Goal: Task Accomplishment & Management: Complete application form

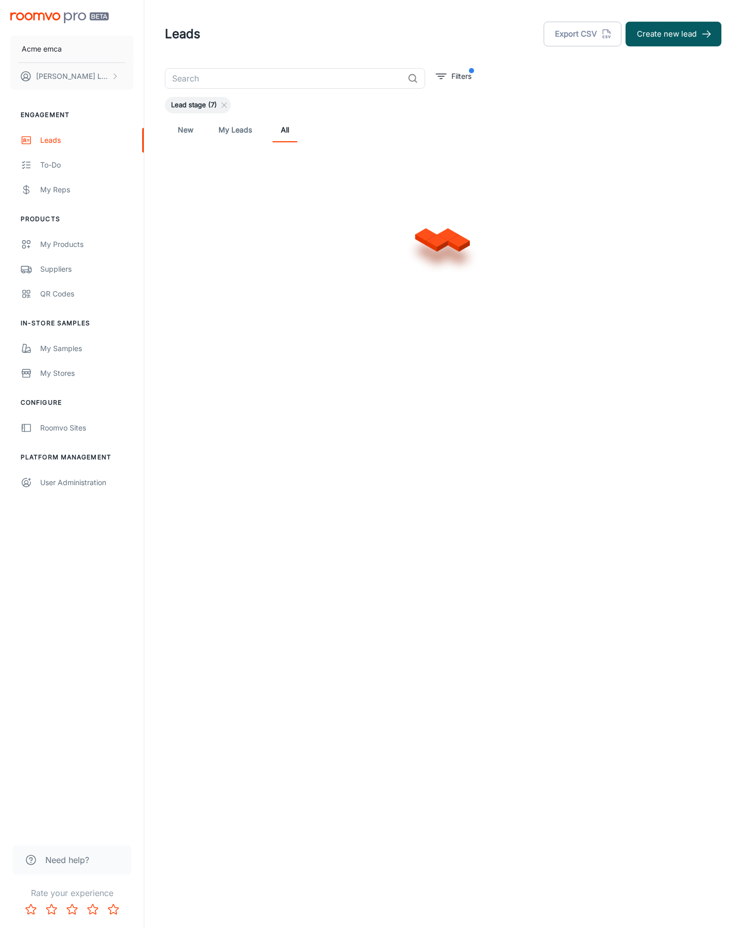
click at [674, 34] on button "Create new lead" at bounding box center [674, 34] width 96 height 25
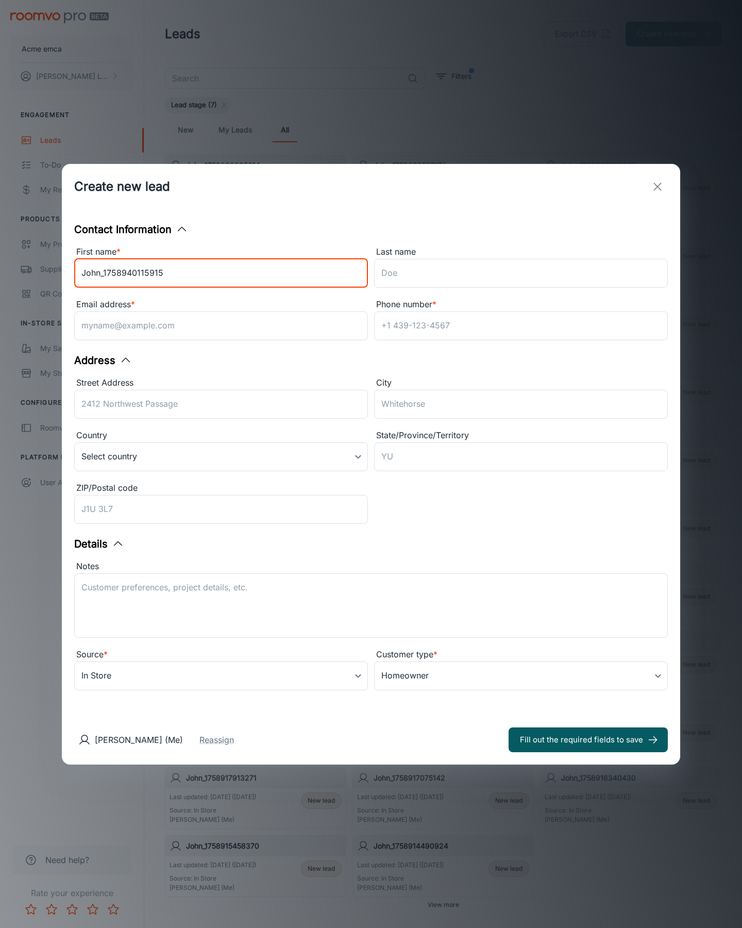
type input "John_1758940115915"
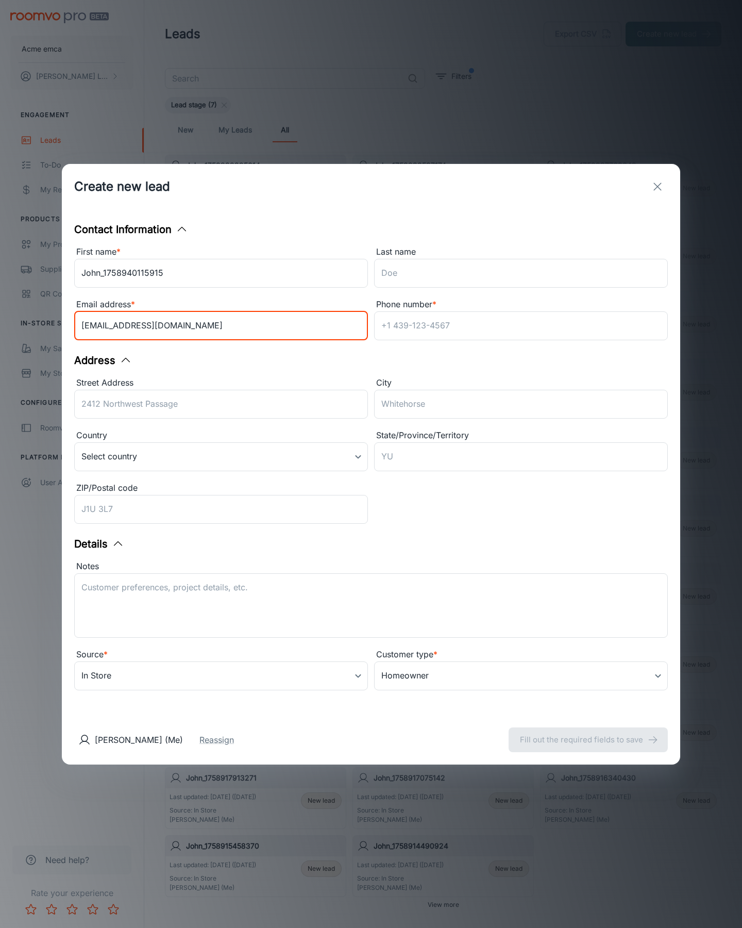
type input "[EMAIL_ADDRESS][DOMAIN_NAME]"
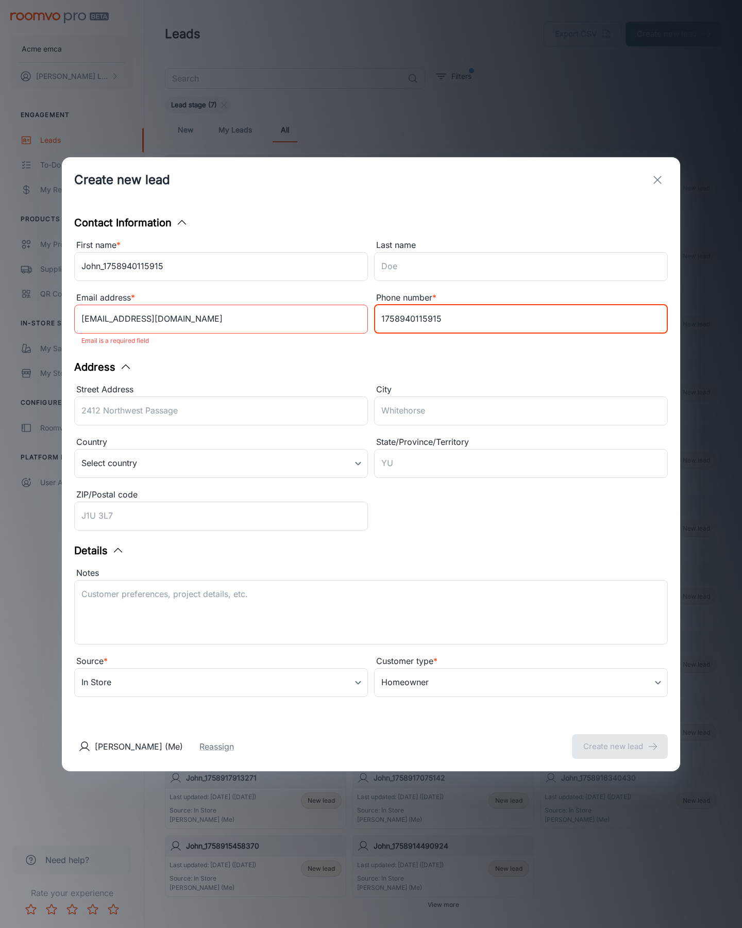
type input "1758940115915"
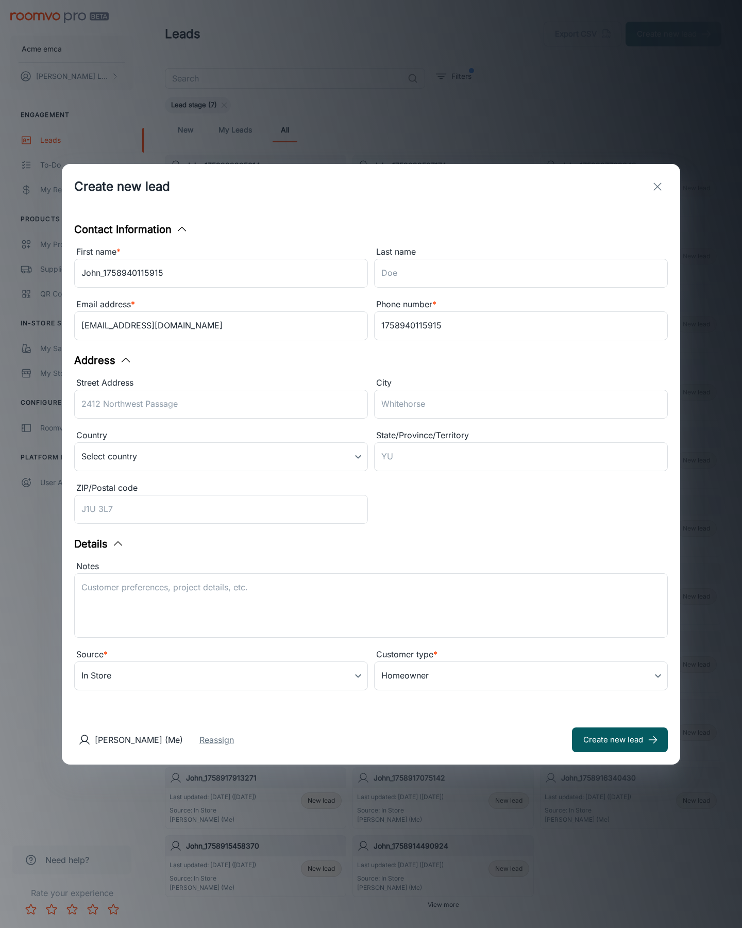
click at [620, 739] on button "Create new lead" at bounding box center [620, 739] width 96 height 25
